Goal: Find specific page/section: Find specific page/section

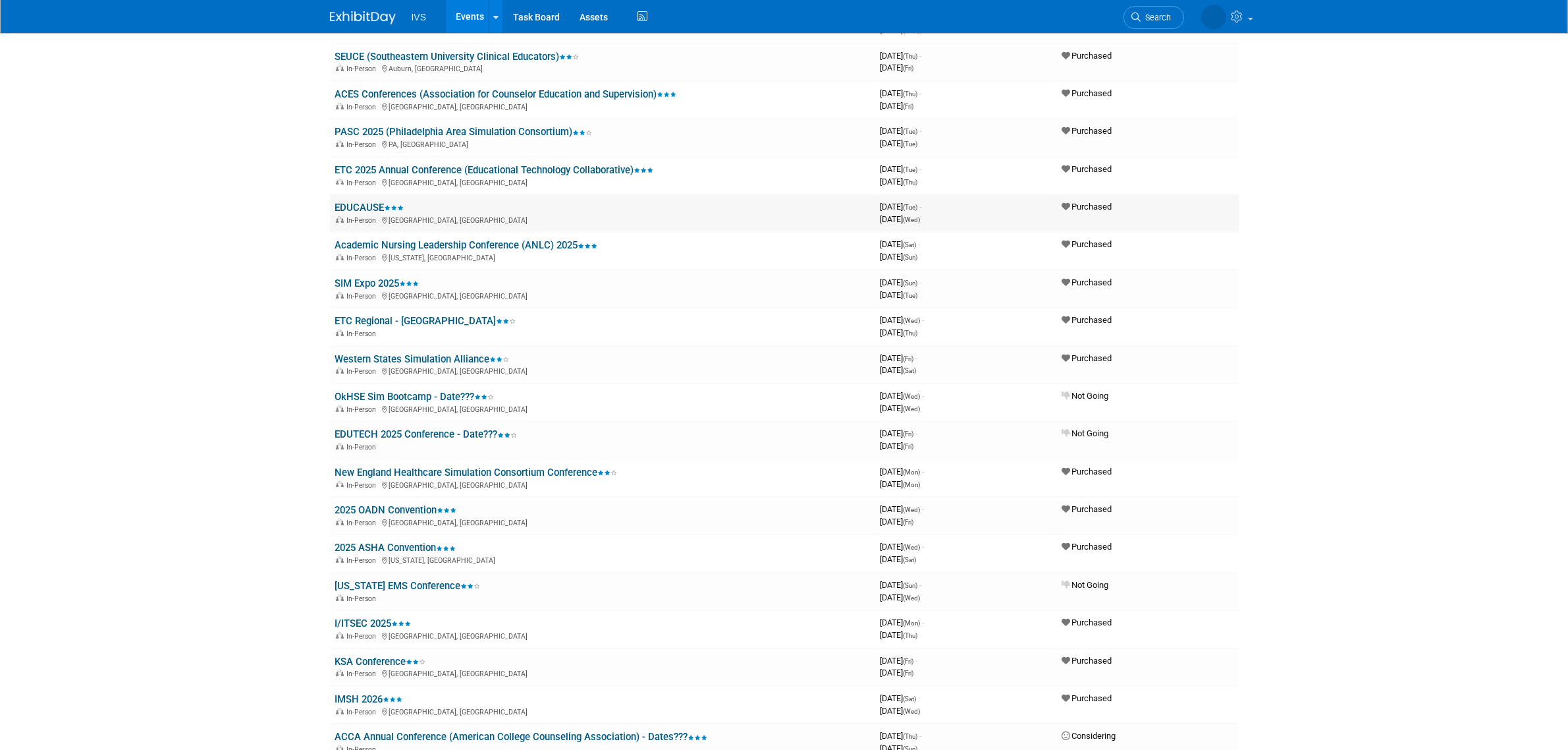
scroll to position [439, 0]
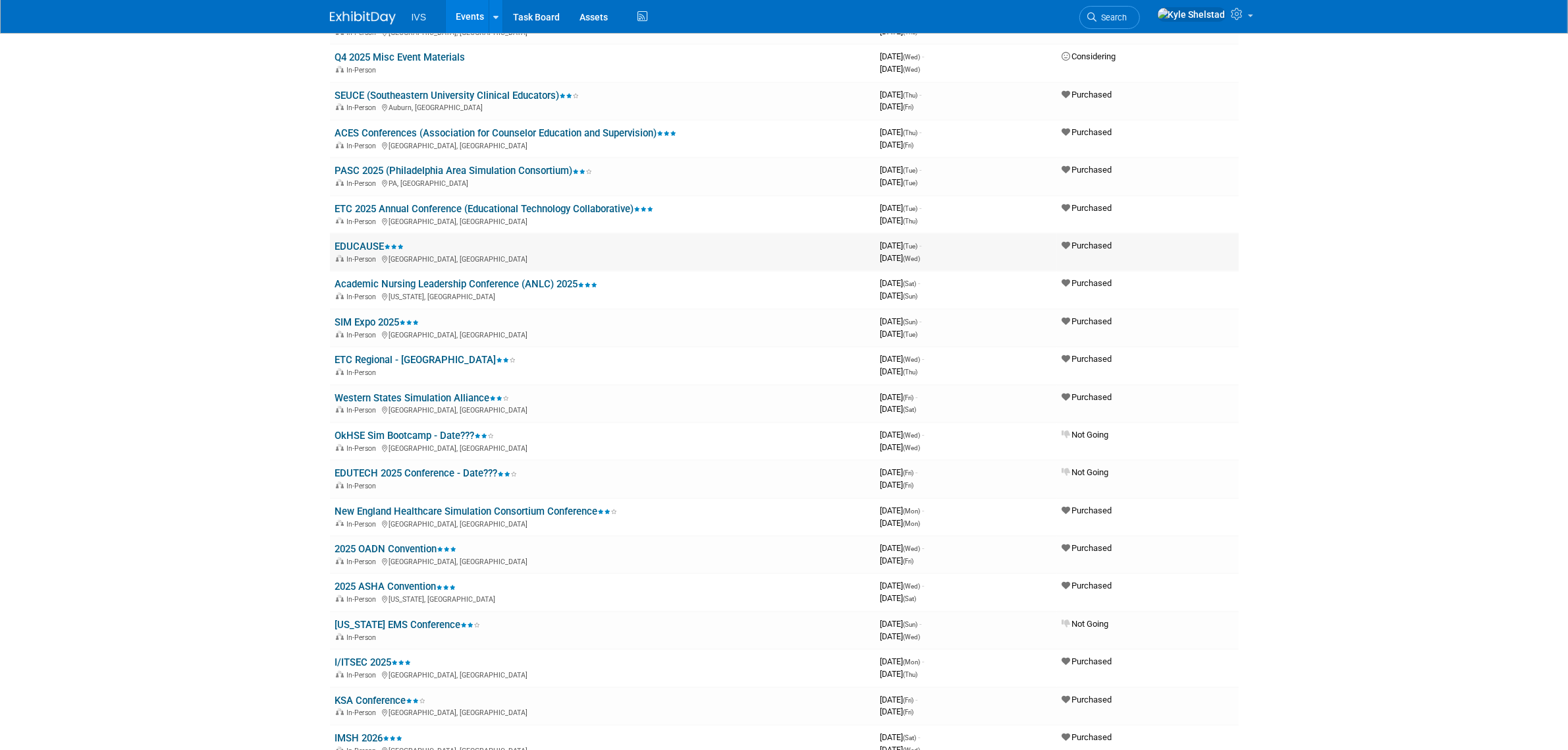
click at [363, 240] on link "EDUCAUSE" at bounding box center [370, 246] width 69 height 12
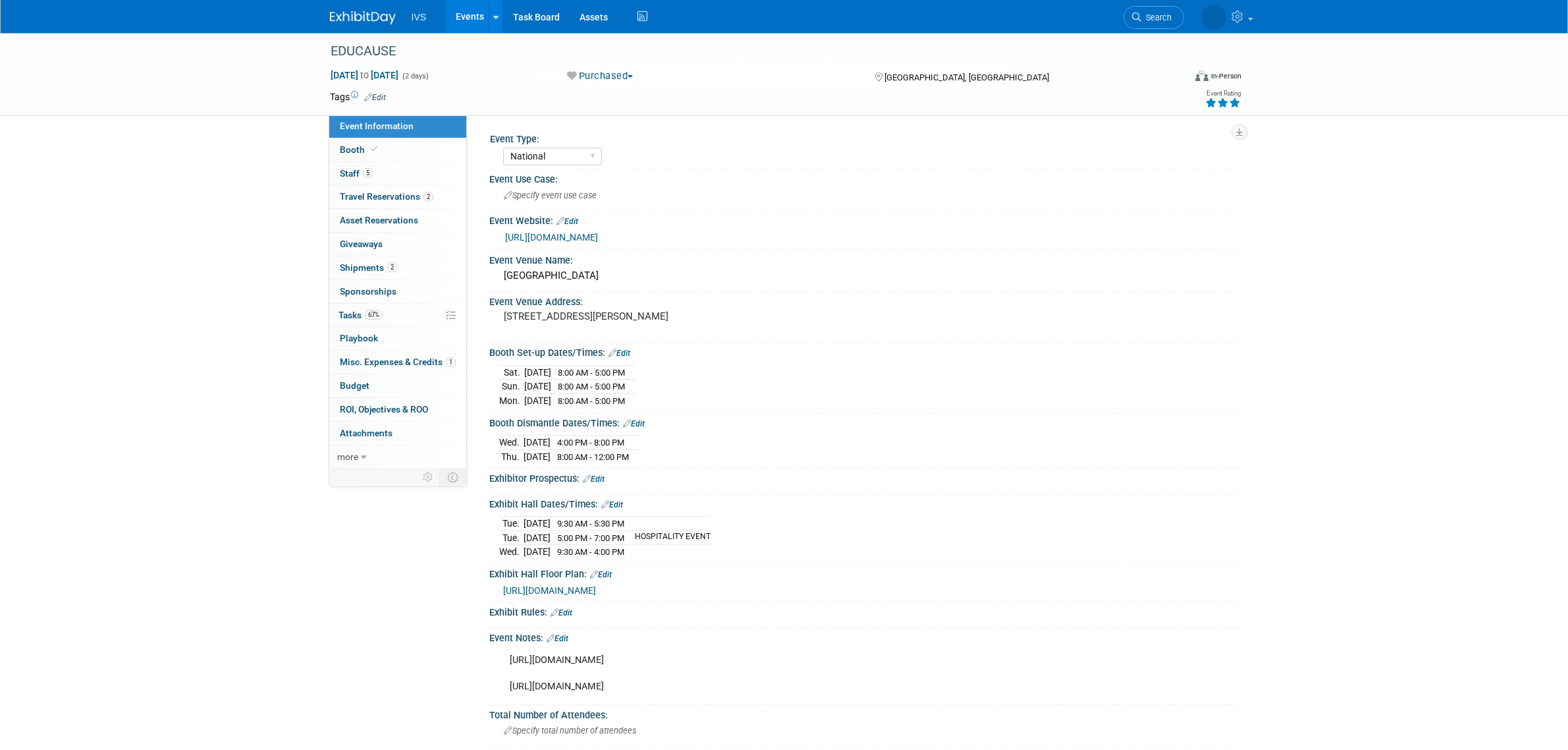
select select "National"
click at [428, 265] on link "2 Shipments 2" at bounding box center [398, 267] width 137 height 23
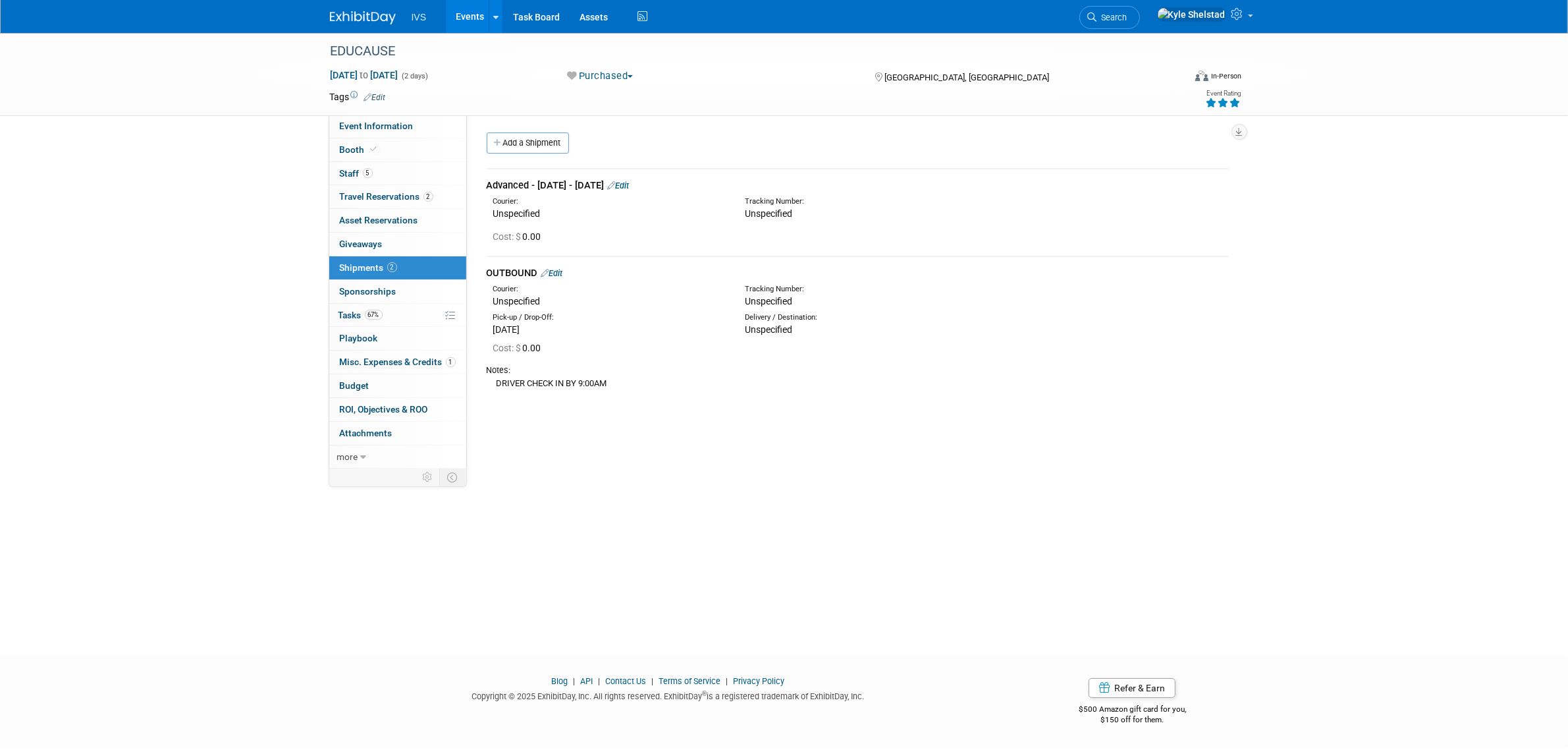
drag, startPoint x: 522, startPoint y: 189, endPoint x: 610, endPoint y: 189, distance: 88.0
click at [610, 189] on div "Advanced - [DATE] - [DATE] Edit" at bounding box center [858, 185] width 743 height 14
drag, startPoint x: 491, startPoint y: 184, endPoint x: 596, endPoint y: 184, distance: 105.0
click at [588, 184] on div "Advanced - [DATE] - [DATE] Edit" at bounding box center [858, 185] width 743 height 14
drag, startPoint x: 598, startPoint y: 184, endPoint x: 607, endPoint y: 185, distance: 9.1
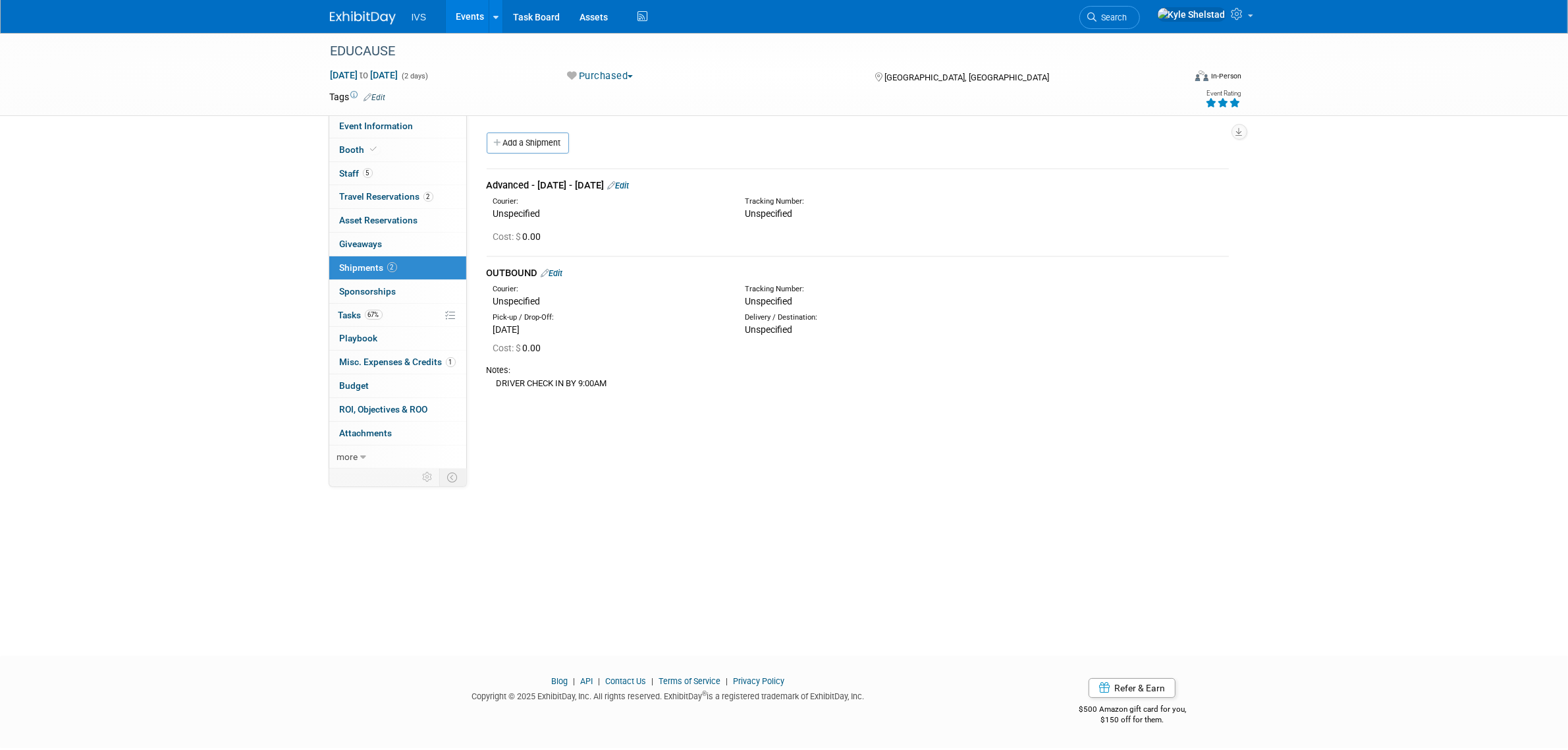
click at [604, 185] on div "Advanced - [DATE] - [DATE] Edit" at bounding box center [858, 185] width 743 height 14
